Goal: Task Accomplishment & Management: Use online tool/utility

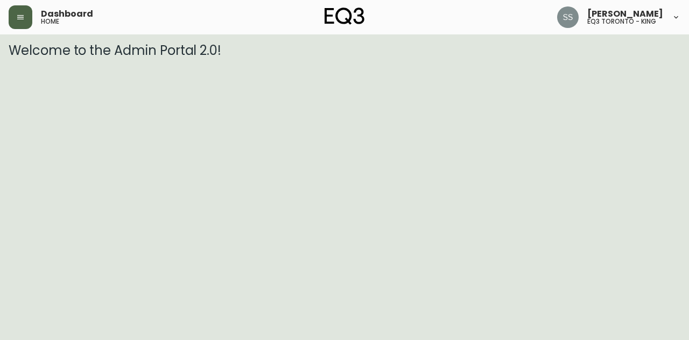
click at [23, 18] on icon "button" at bounding box center [20, 17] width 9 height 9
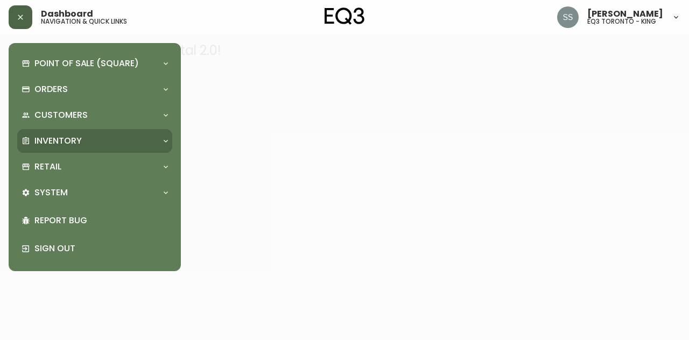
click at [85, 143] on div "Inventory" at bounding box center [90, 141] width 136 height 12
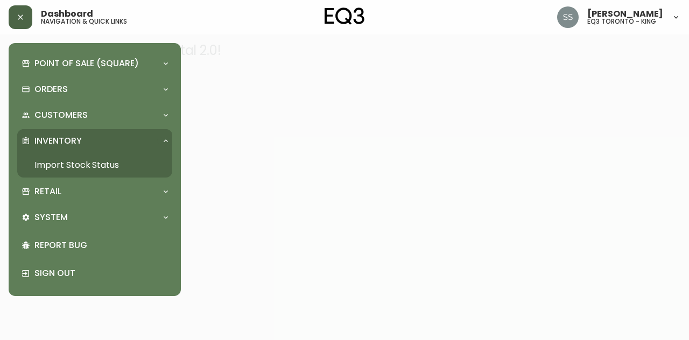
click at [87, 164] on link "Import Stock Status" at bounding box center [94, 165] width 155 height 25
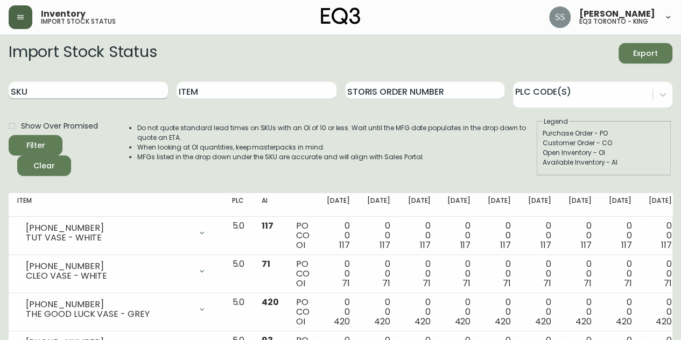
click at [122, 90] on input "SKU" at bounding box center [88, 90] width 159 height 17
paste input "[PHONE_NUMBER]"
type input "[PHONE_NUMBER]"
click at [37, 141] on icon "submit" at bounding box center [32, 144] width 14 height 14
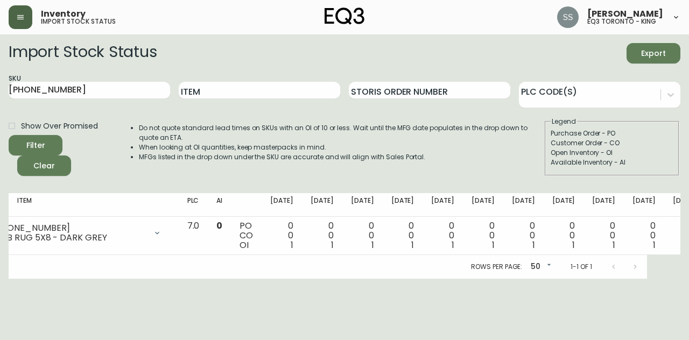
scroll to position [0, 39]
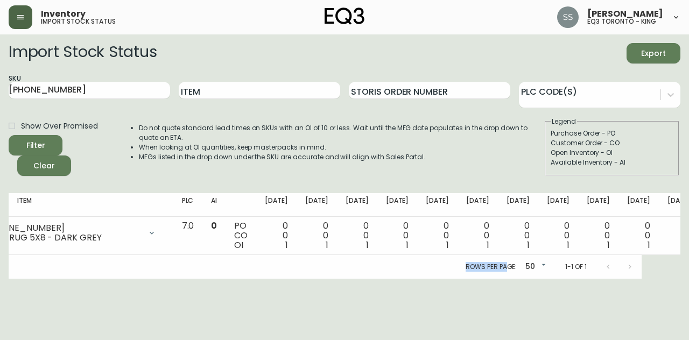
drag, startPoint x: 429, startPoint y: 287, endPoint x: 505, endPoint y: 274, distance: 77.5
click at [505, 274] on html "Inventory import stock status [PERSON_NAME] eq3 [GEOGRAPHIC_DATA] - king Import…" at bounding box center [344, 139] width 689 height 279
click at [20, 11] on button "button" at bounding box center [21, 17] width 24 height 24
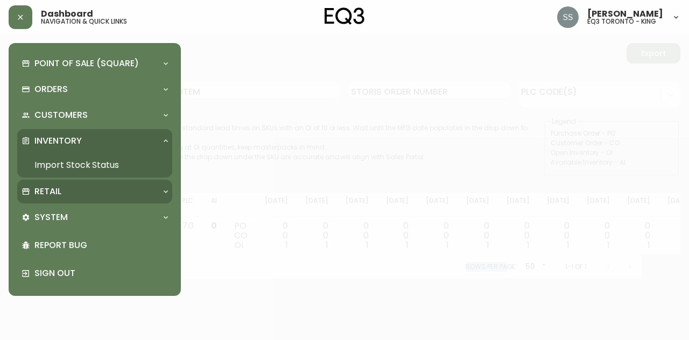
click at [82, 194] on div "Retail" at bounding box center [90, 192] width 136 height 12
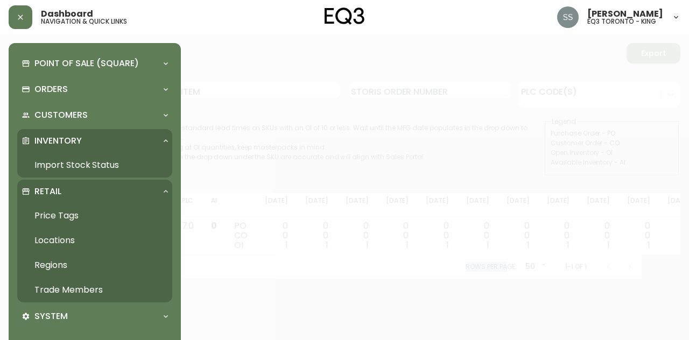
click at [85, 295] on link "Trade Members" at bounding box center [94, 290] width 155 height 25
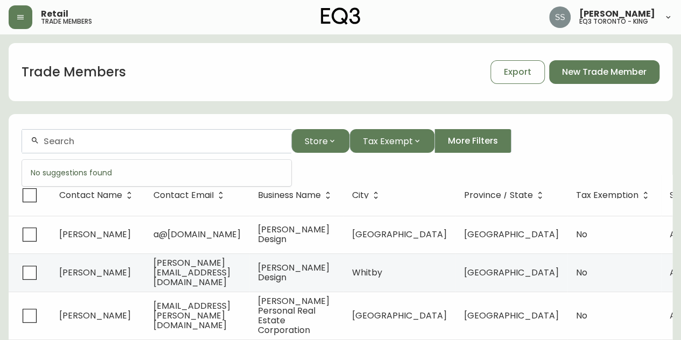
click at [131, 138] on input "text" at bounding box center [163, 141] width 239 height 10
paste input "[PERSON_NAME][EMAIL_ADDRESS][DOMAIN_NAME]"
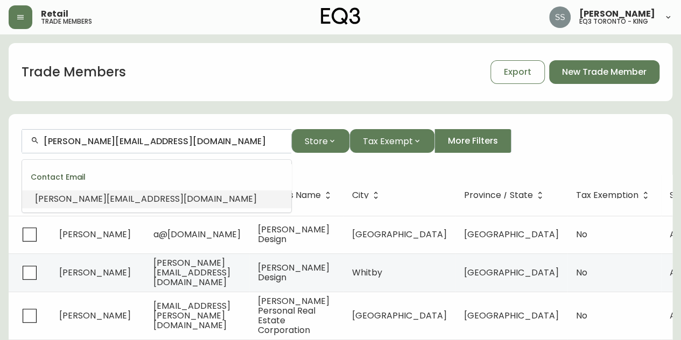
click at [131, 200] on span "[PERSON_NAME][EMAIL_ADDRESS][DOMAIN_NAME]" at bounding box center [146, 199] width 222 height 12
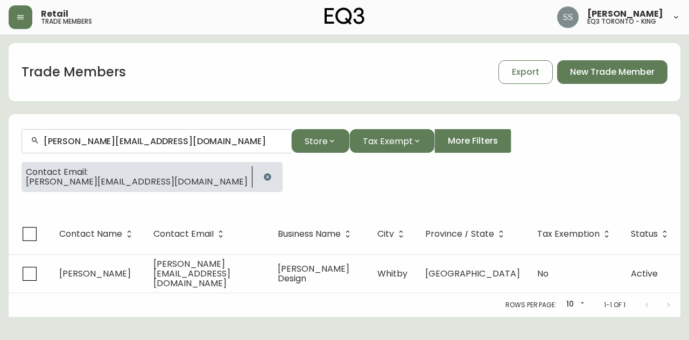
type input "[PERSON_NAME][EMAIL_ADDRESS][DOMAIN_NAME]"
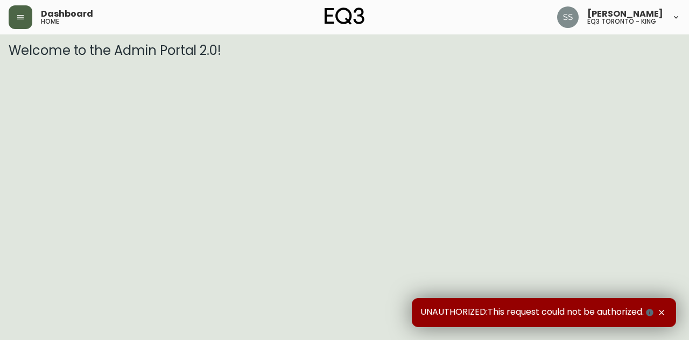
click at [21, 19] on icon "button" at bounding box center [20, 17] width 9 height 9
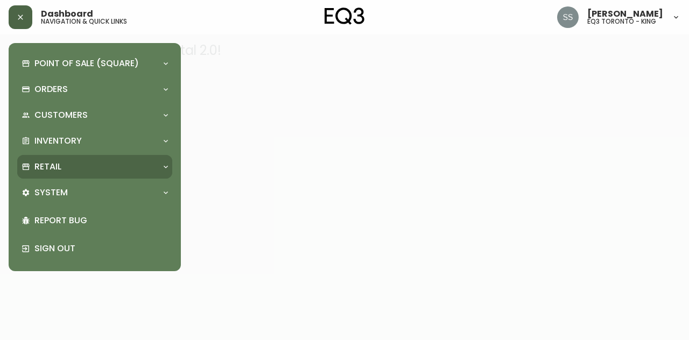
click at [93, 167] on div "Retail" at bounding box center [90, 167] width 136 height 12
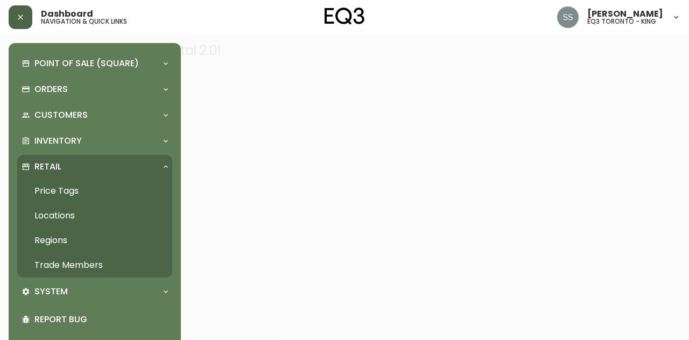
click at [104, 261] on link "Trade Members" at bounding box center [94, 265] width 155 height 25
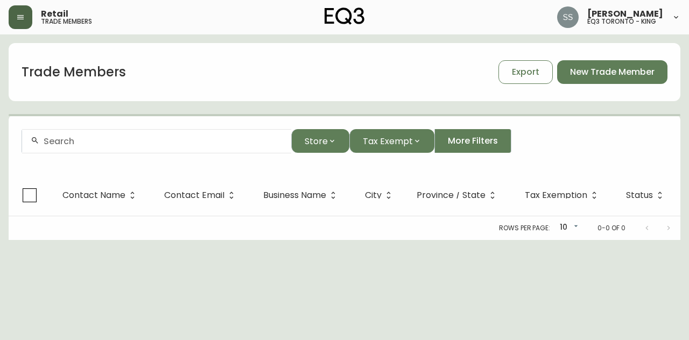
click at [184, 150] on div at bounding box center [156, 141] width 269 height 24
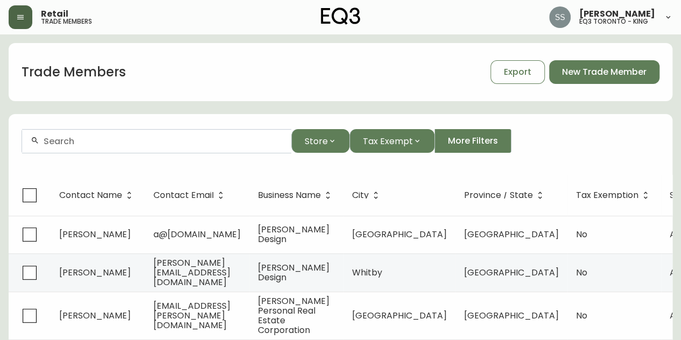
paste input "[PERSON_NAME][EMAIL_ADDRESS][DOMAIN_NAME]"
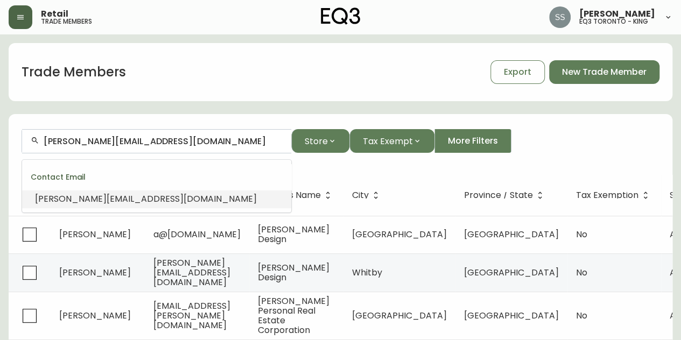
click at [175, 203] on span "[PERSON_NAME][EMAIL_ADDRESS][DOMAIN_NAME]" at bounding box center [146, 199] width 222 height 12
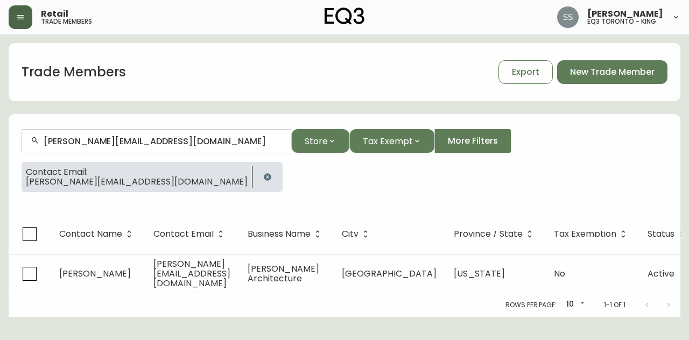
type input "[PERSON_NAME][EMAIL_ADDRESS][DOMAIN_NAME]"
